Goal: Task Accomplishment & Management: Manage account settings

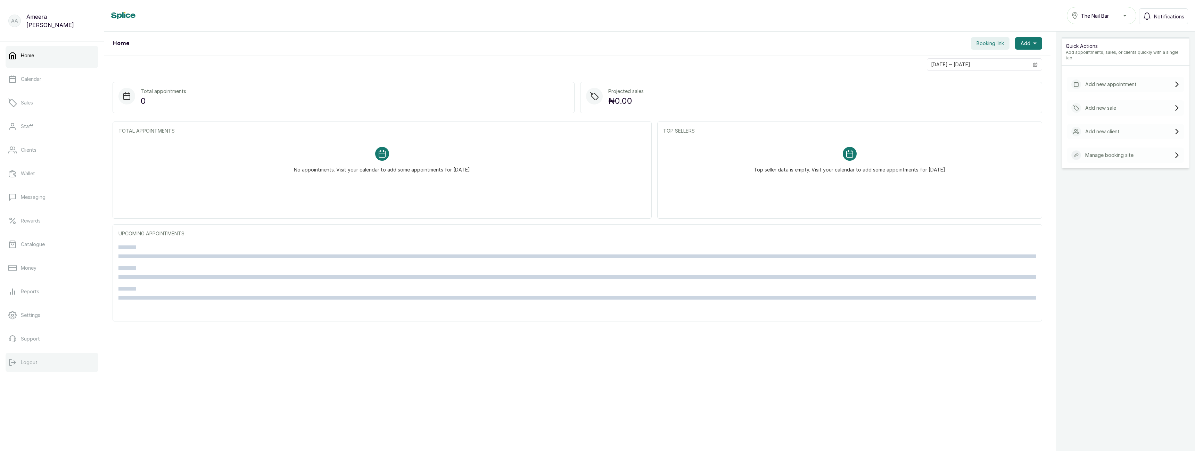
click at [26, 368] on button "Logout" at bounding box center [52, 362] width 93 height 19
